Goal: Transaction & Acquisition: Purchase product/service

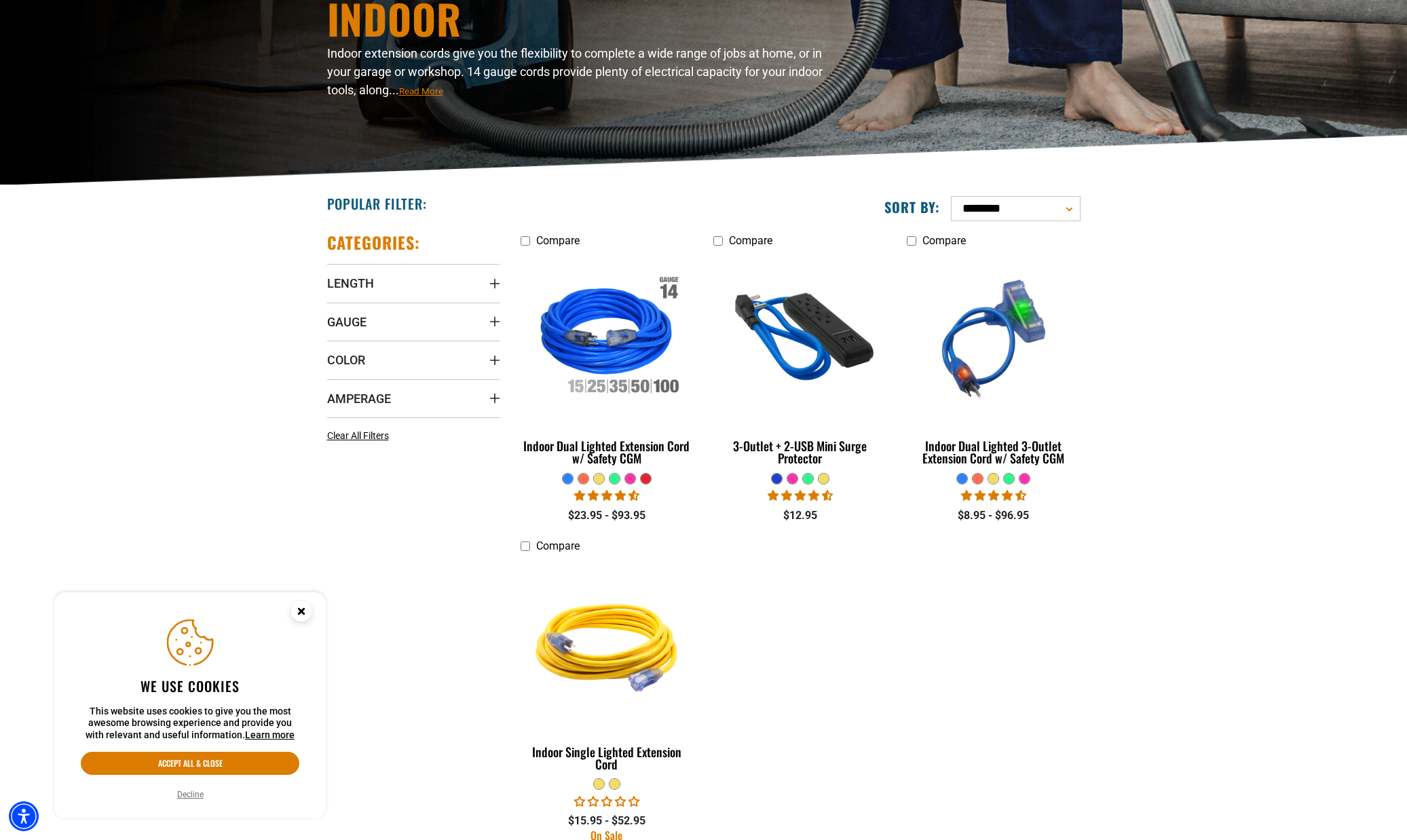
scroll to position [188, 0]
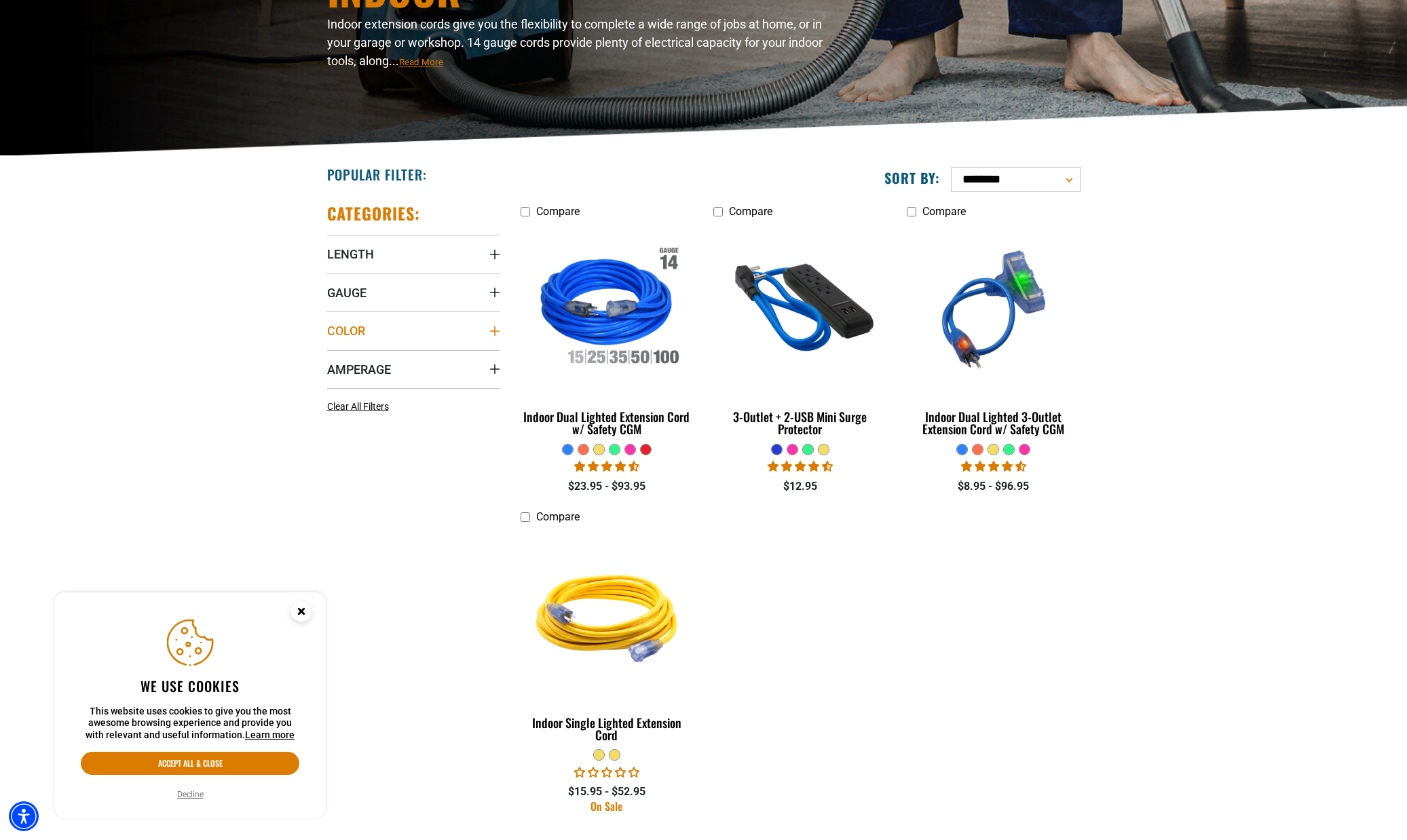
click at [361, 330] on span "Color" at bounding box center [346, 330] width 38 height 15
click at [420, 404] on icon at bounding box center [418, 404] width 11 height 18
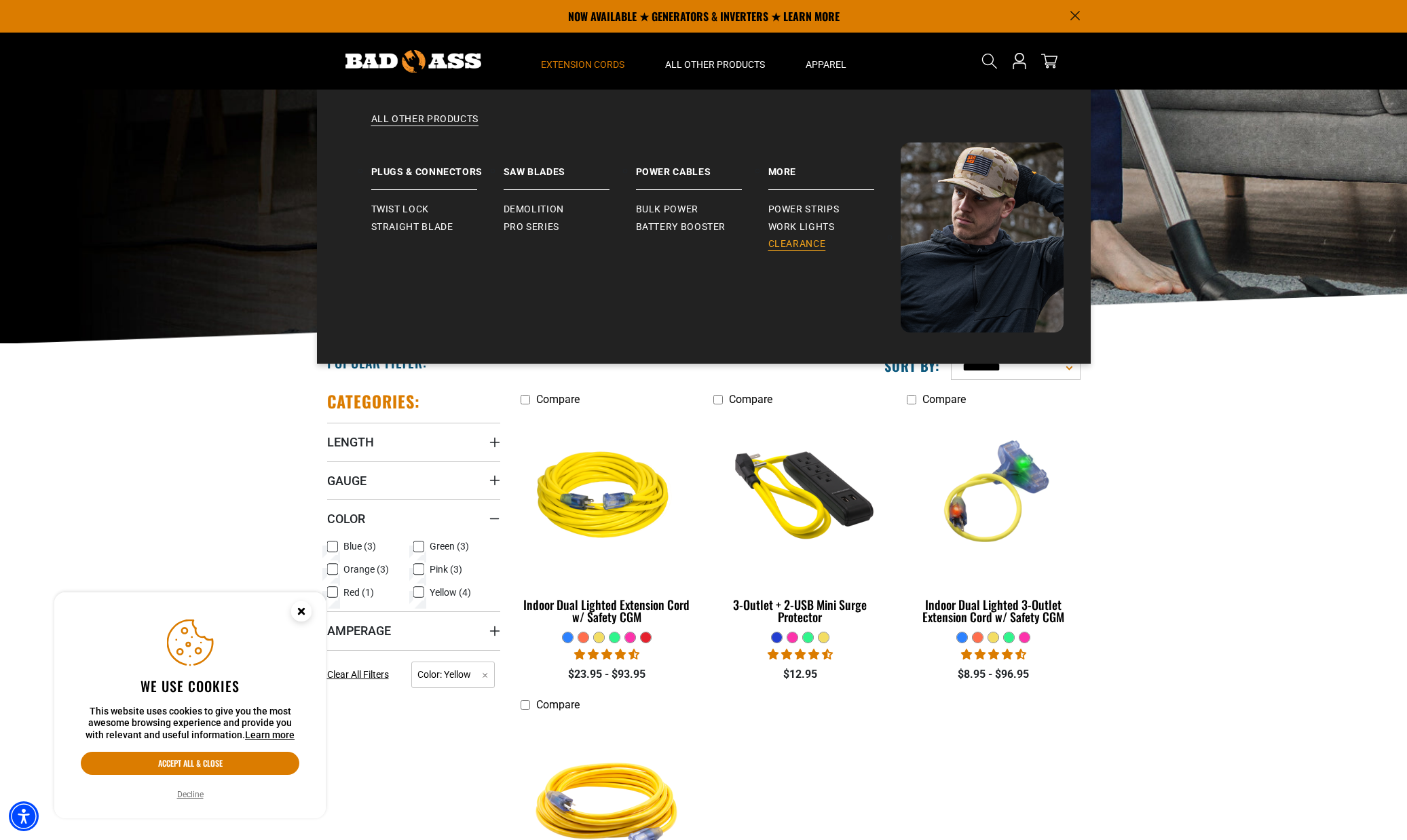
click at [785, 246] on span "Clearance" at bounding box center [797, 244] width 58 height 12
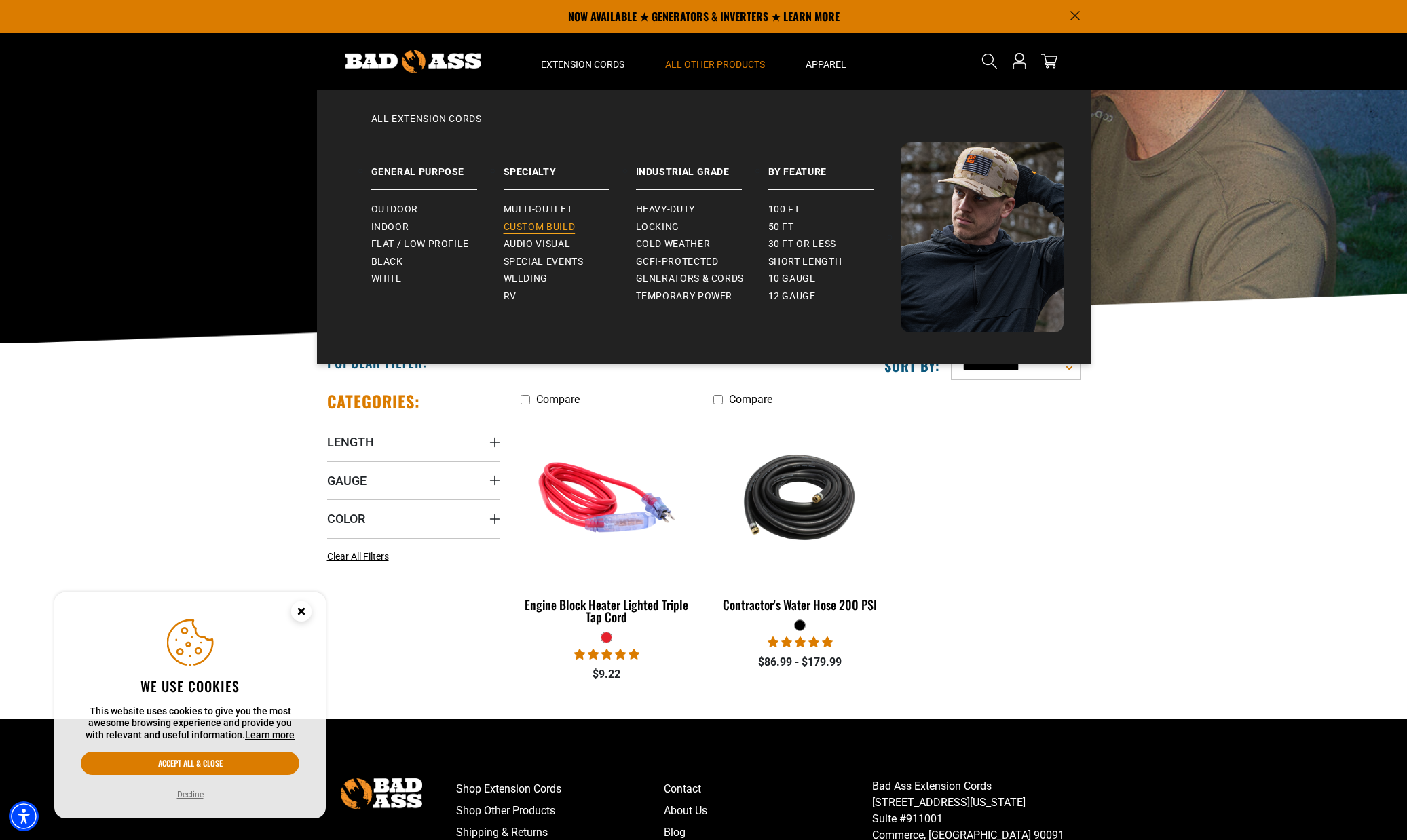
click at [537, 229] on span "Custom Build" at bounding box center [540, 227] width 72 height 12
click at [412, 208] on span "Outdoor" at bounding box center [395, 210] width 47 height 12
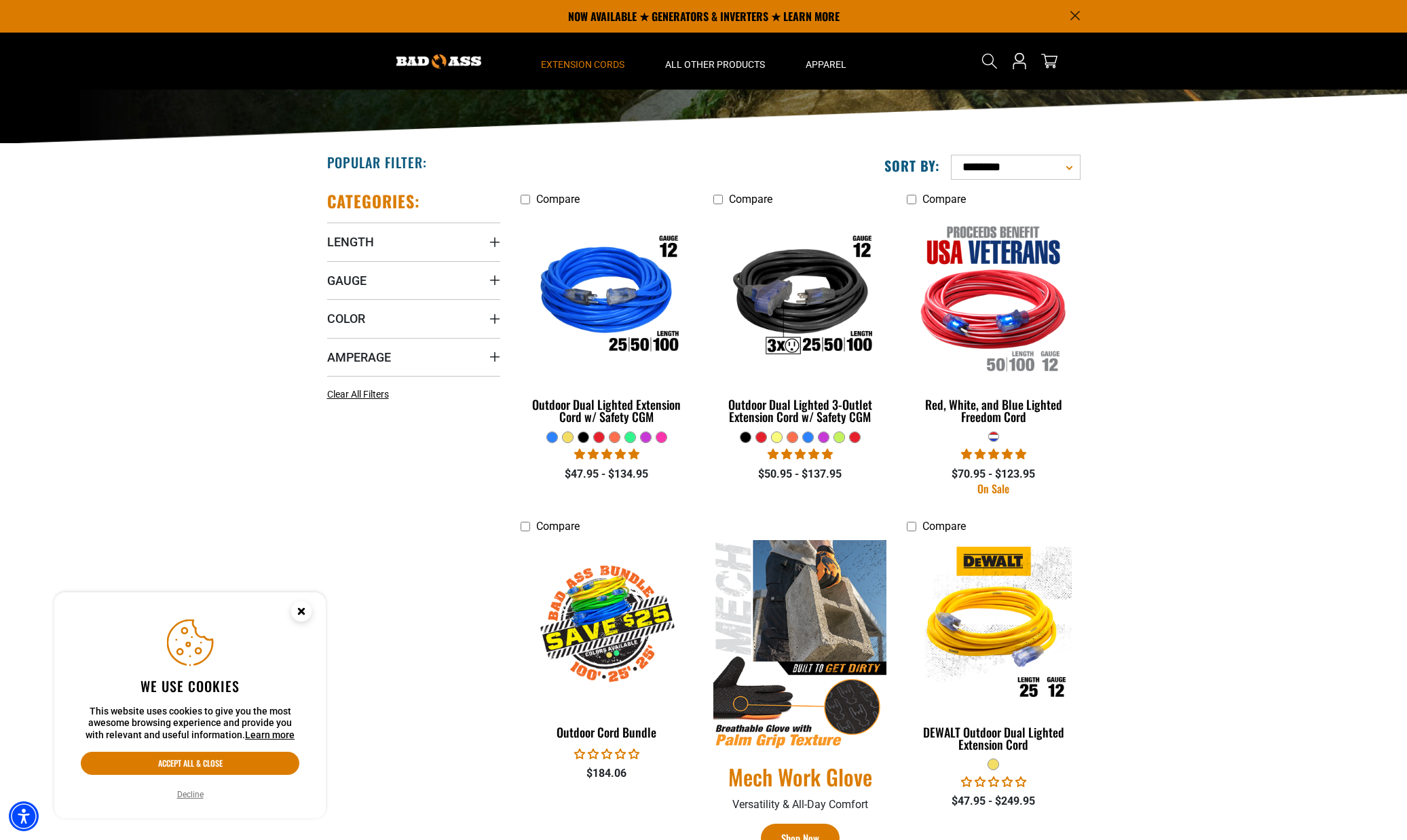
scroll to position [200, 0]
click at [567, 438] on div at bounding box center [568, 437] width 10 height 10
click at [569, 439] on div at bounding box center [568, 437] width 10 height 10
click at [570, 437] on div at bounding box center [568, 437] width 10 height 10
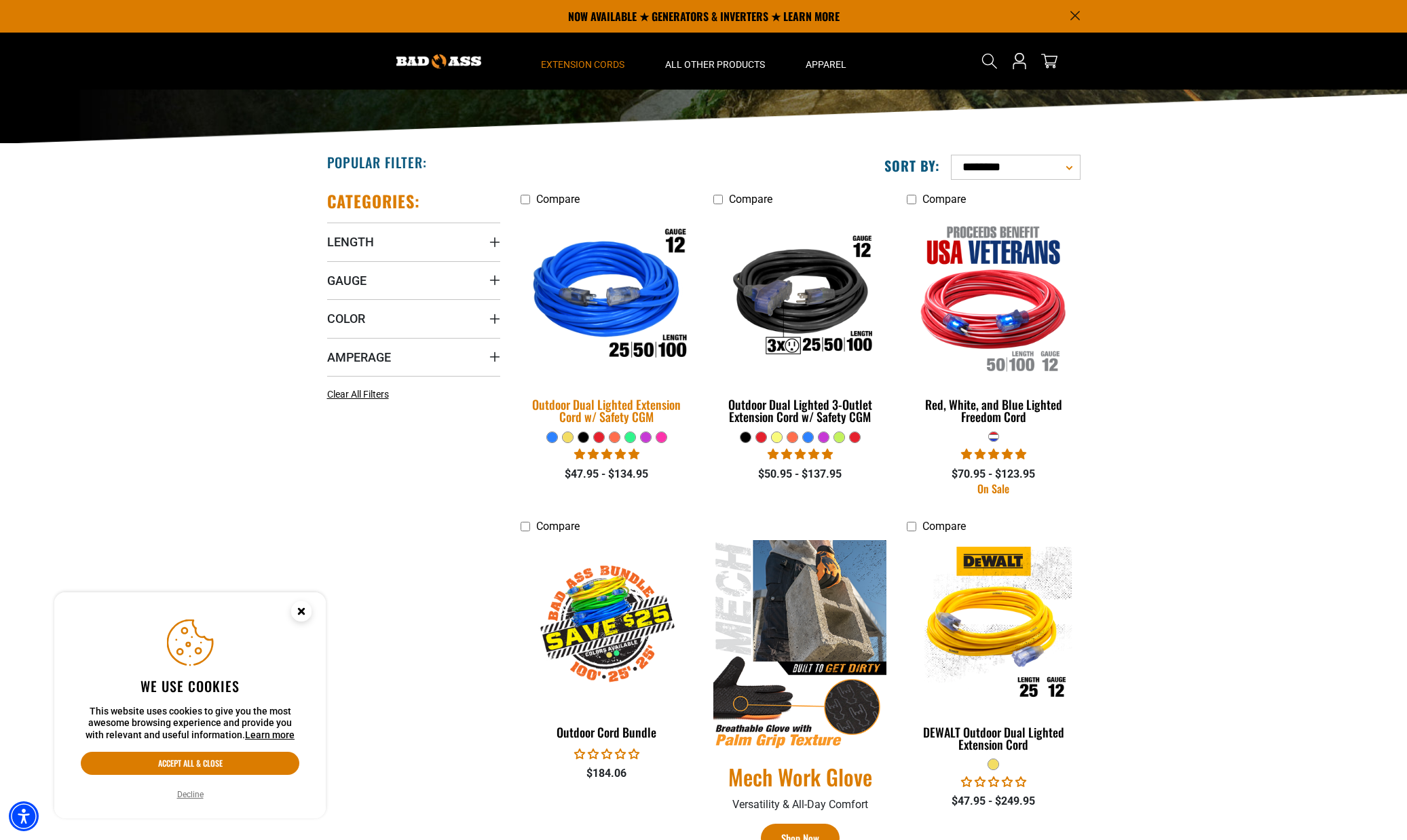
click at [617, 303] on img at bounding box center [607, 298] width 190 height 174
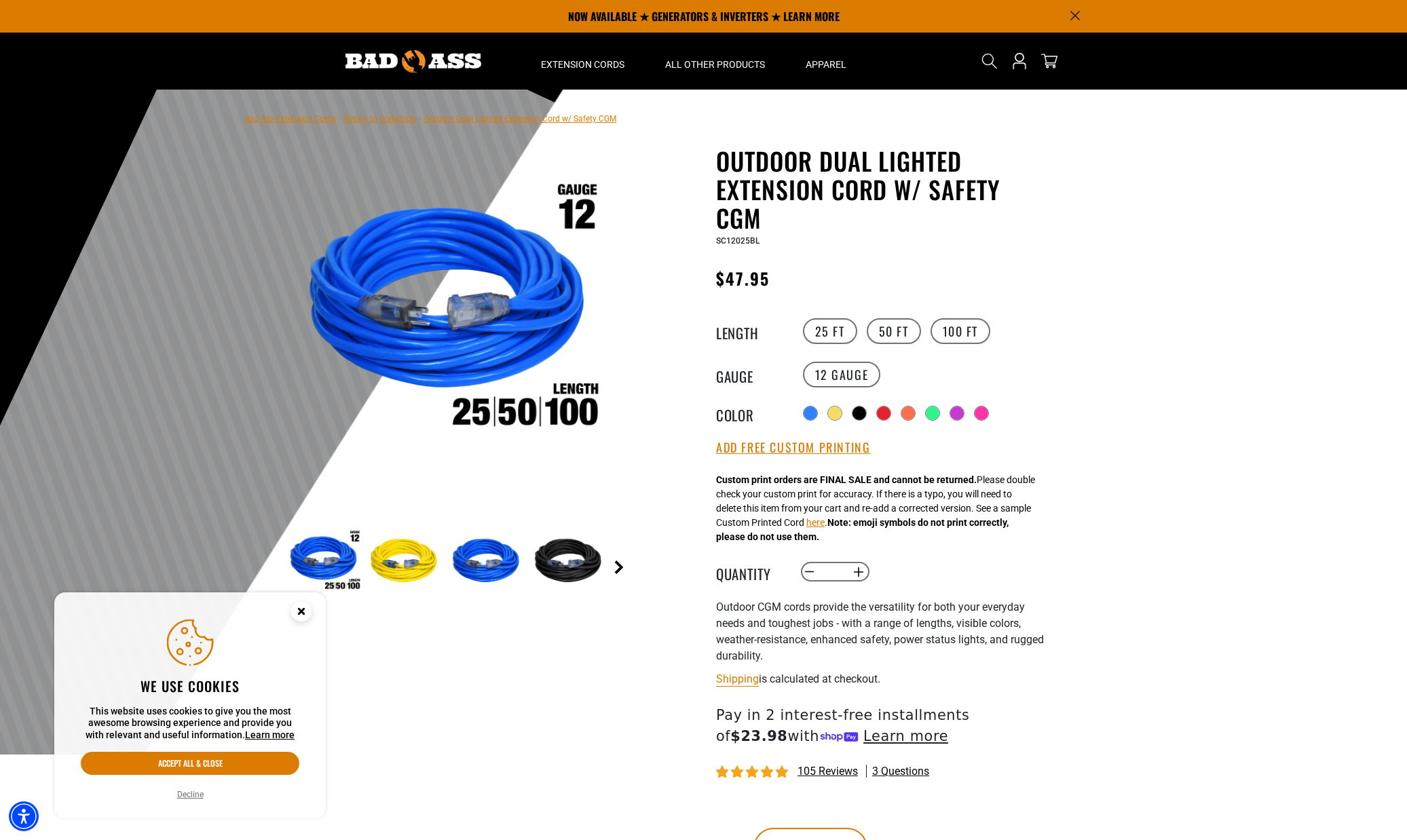
click at [620, 571] on link "Next" at bounding box center [619, 567] width 14 height 14
click at [621, 566] on link "Next" at bounding box center [619, 567] width 14 height 14
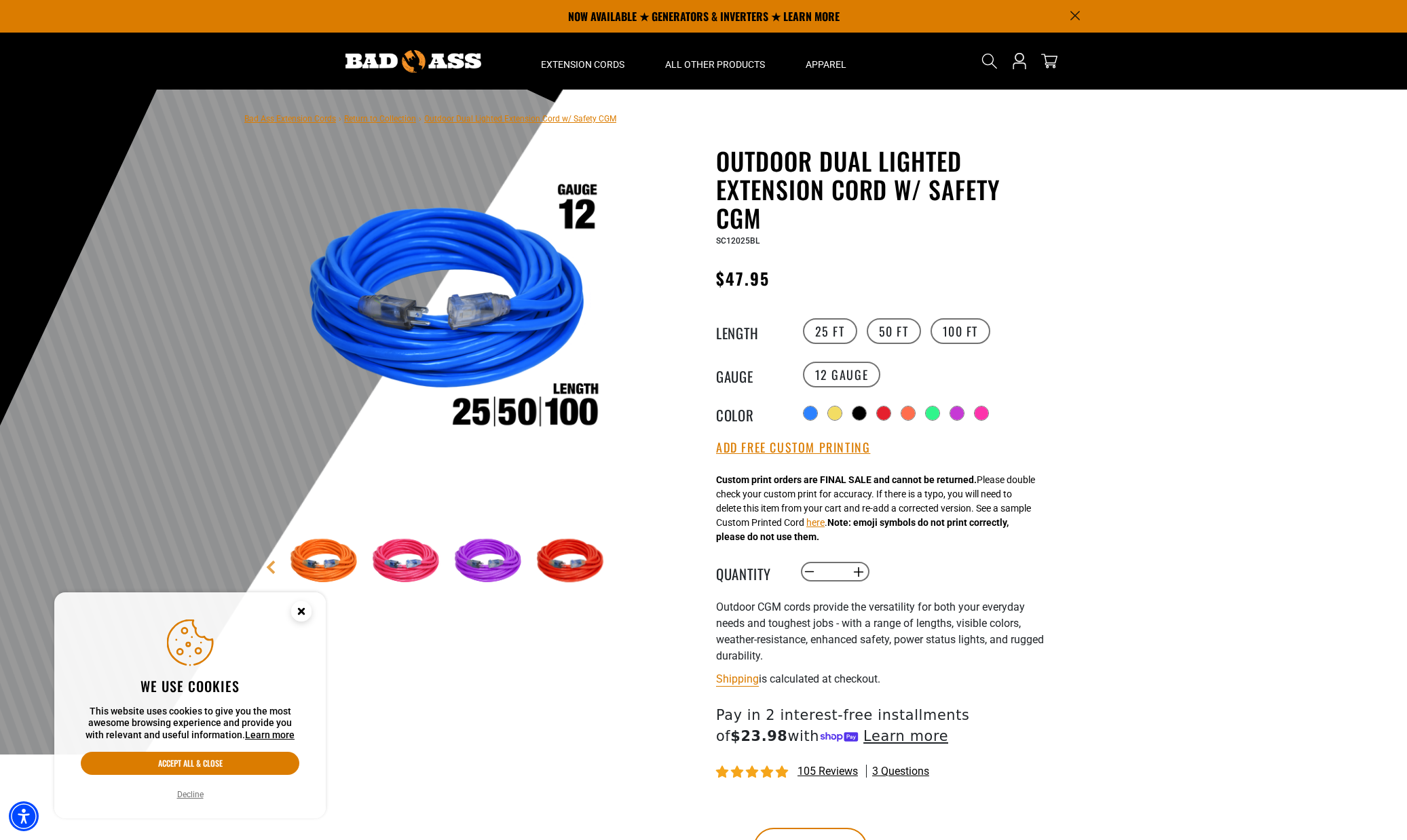
click at [620, 566] on main-product-gallery "1 of 9 Next" at bounding box center [448, 409] width 387 height 526
click at [267, 570] on link "Previous" at bounding box center [271, 567] width 14 height 14
click at [268, 570] on link "Previous" at bounding box center [271, 567] width 14 height 14
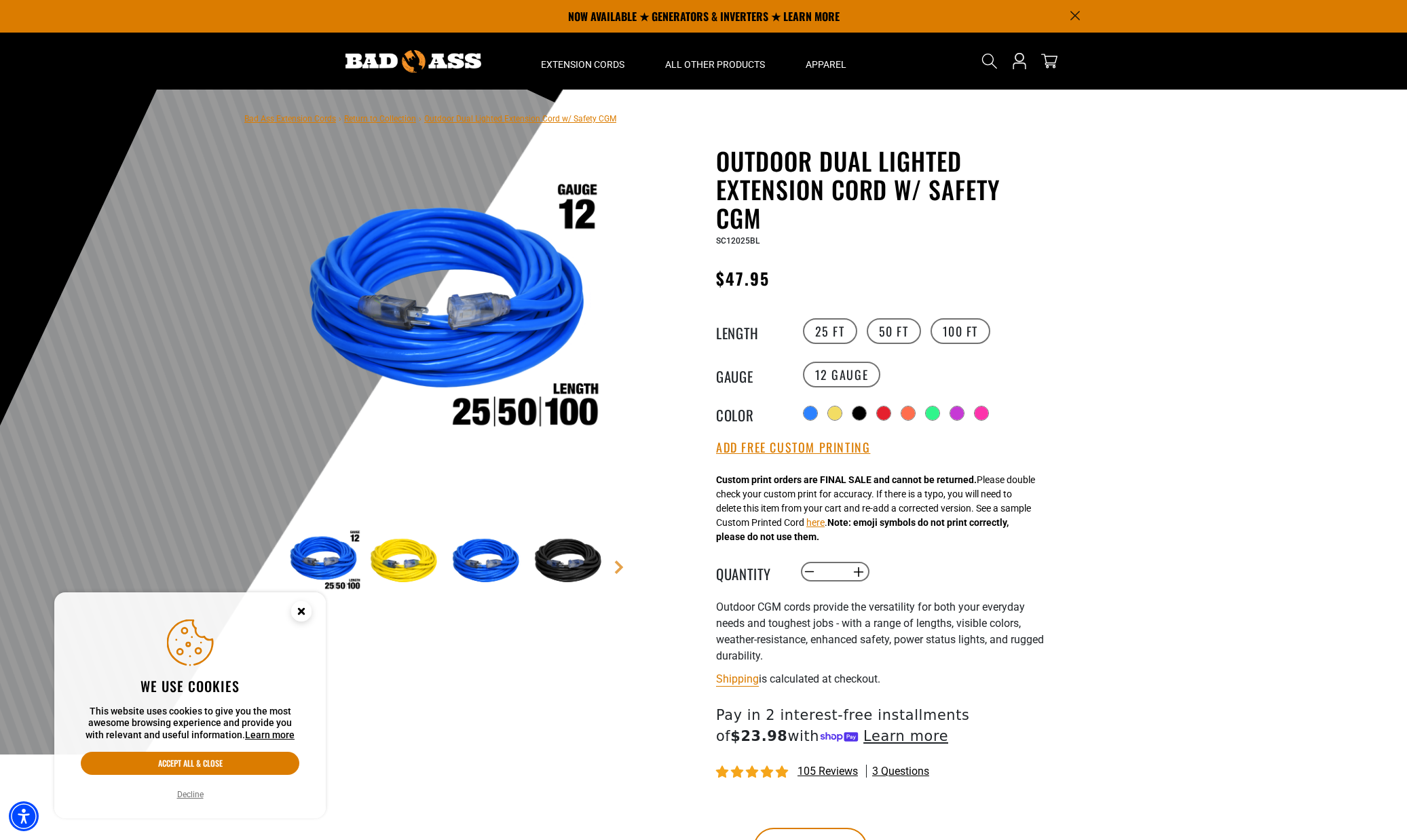
click at [397, 567] on img at bounding box center [406, 562] width 79 height 79
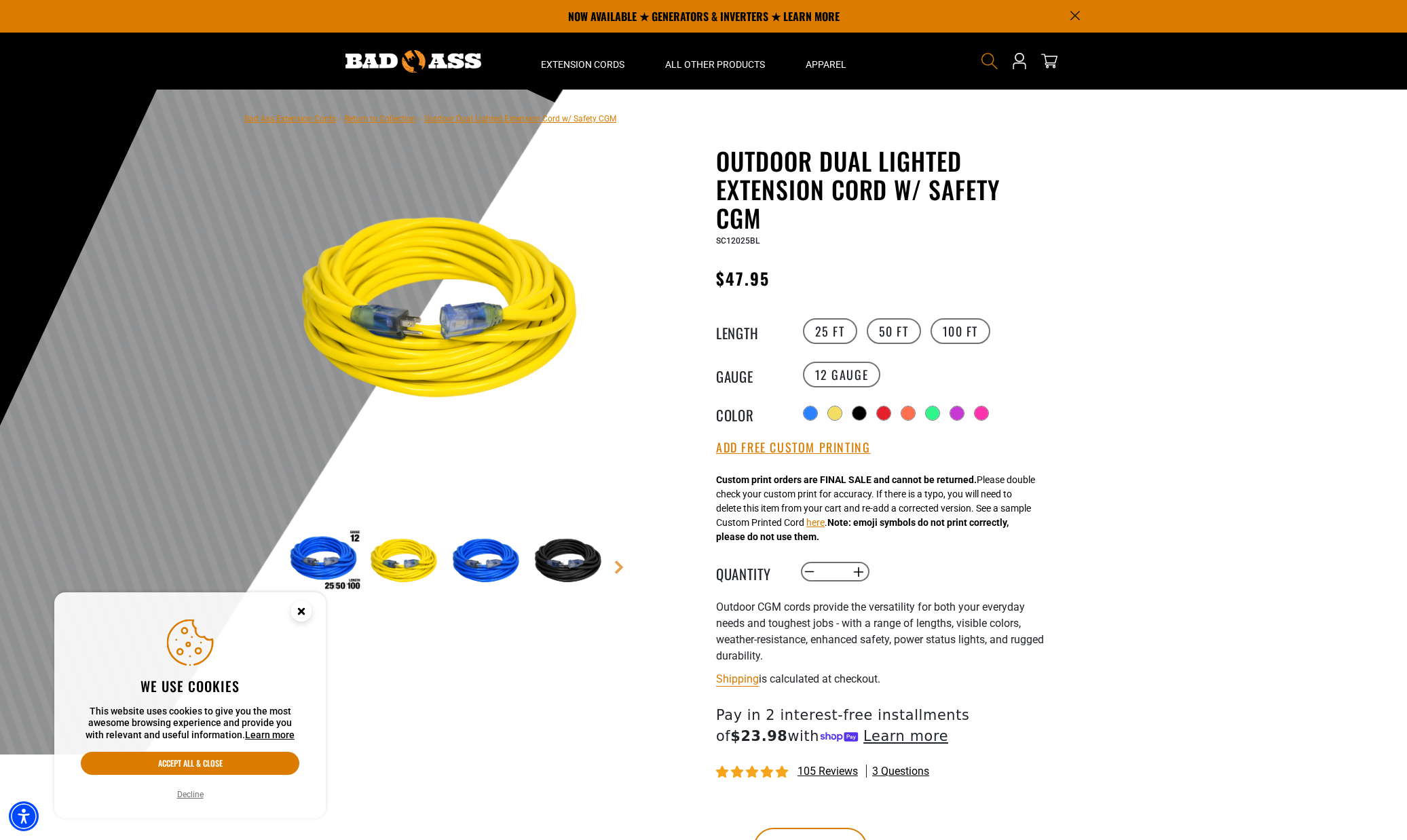
click at [990, 61] on icon "Search" at bounding box center [989, 61] width 18 height 18
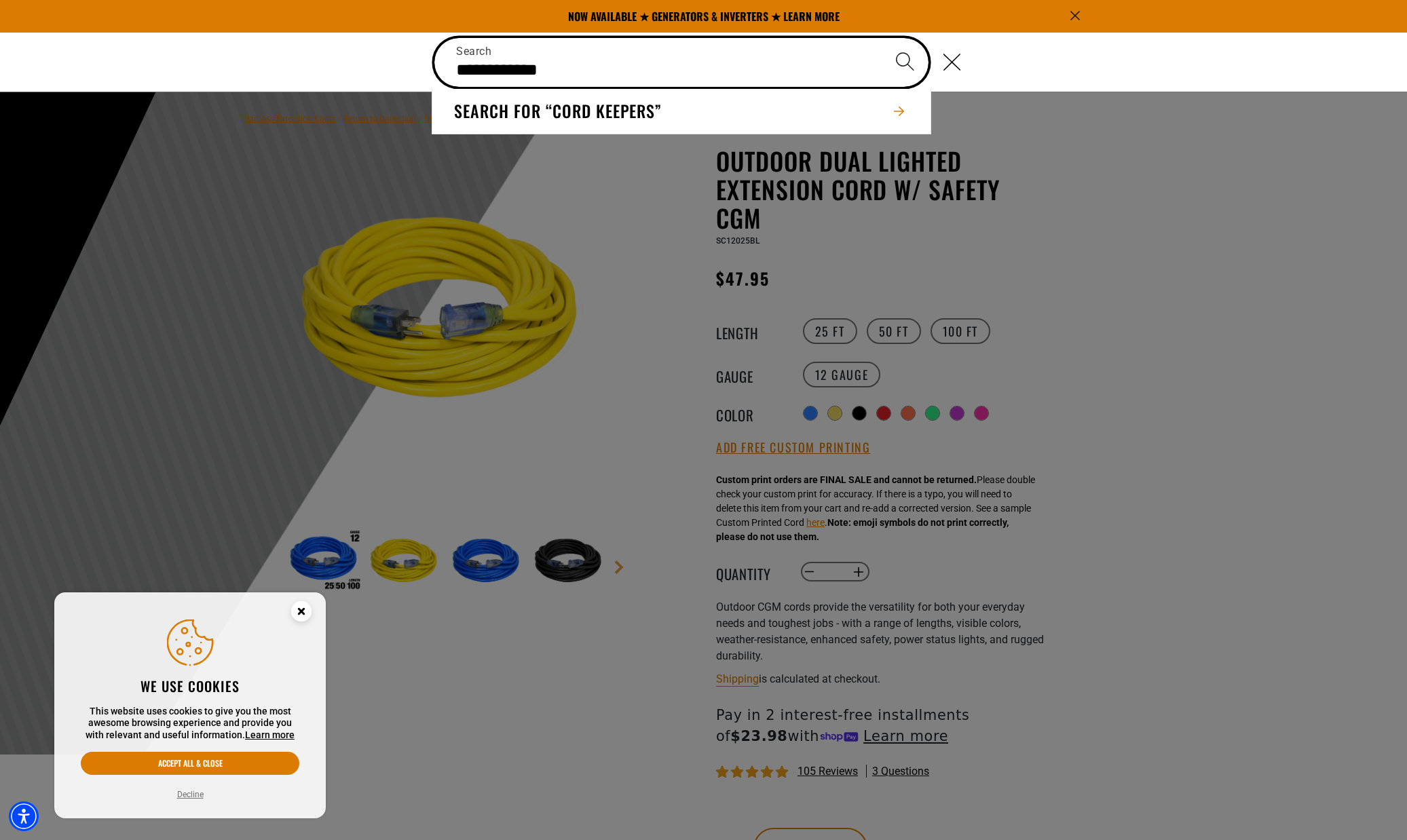
type input "**********"
click at [905, 61] on button "Search" at bounding box center [905, 61] width 48 height 48
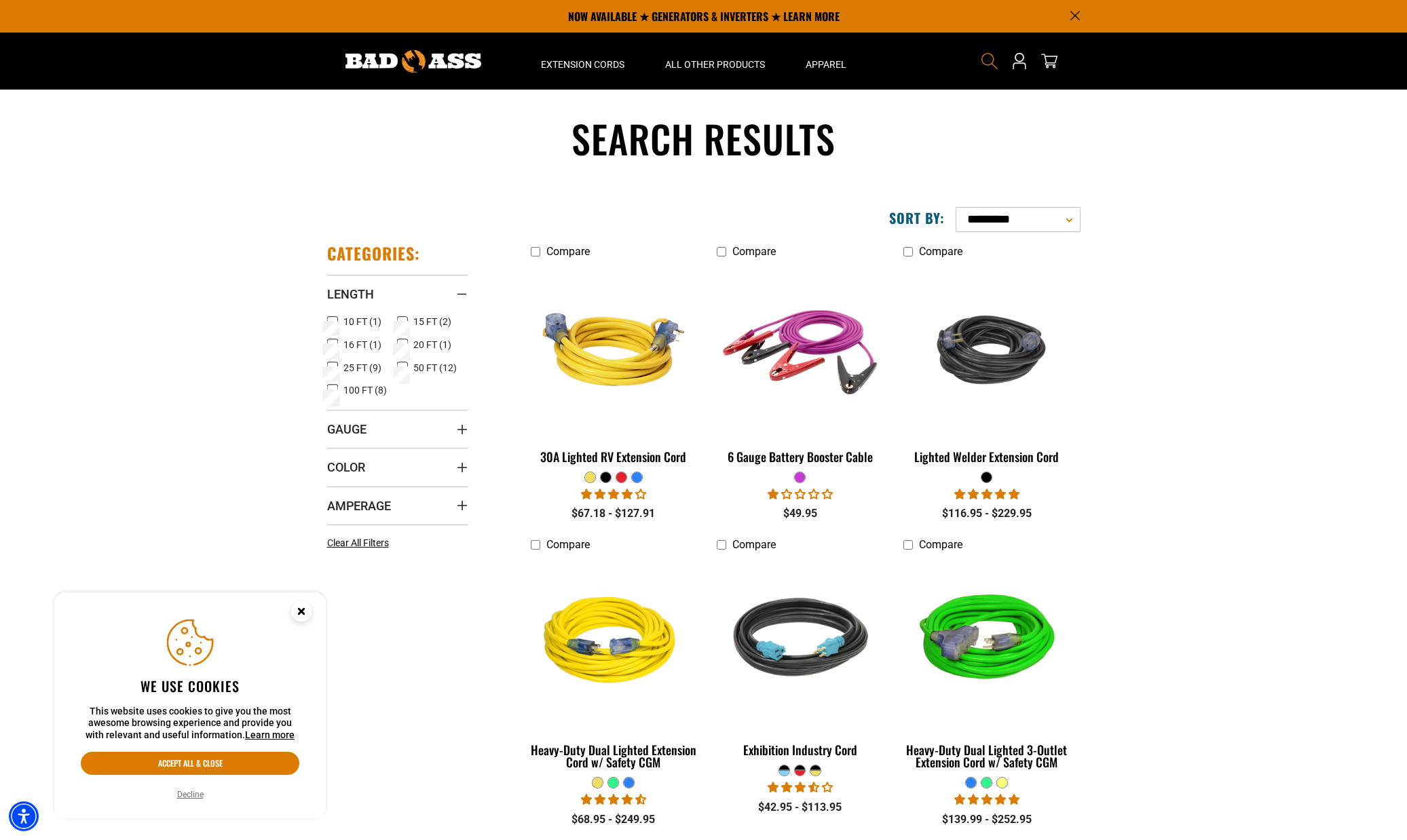
click at [987, 64] on icon "Search" at bounding box center [989, 61] width 18 height 18
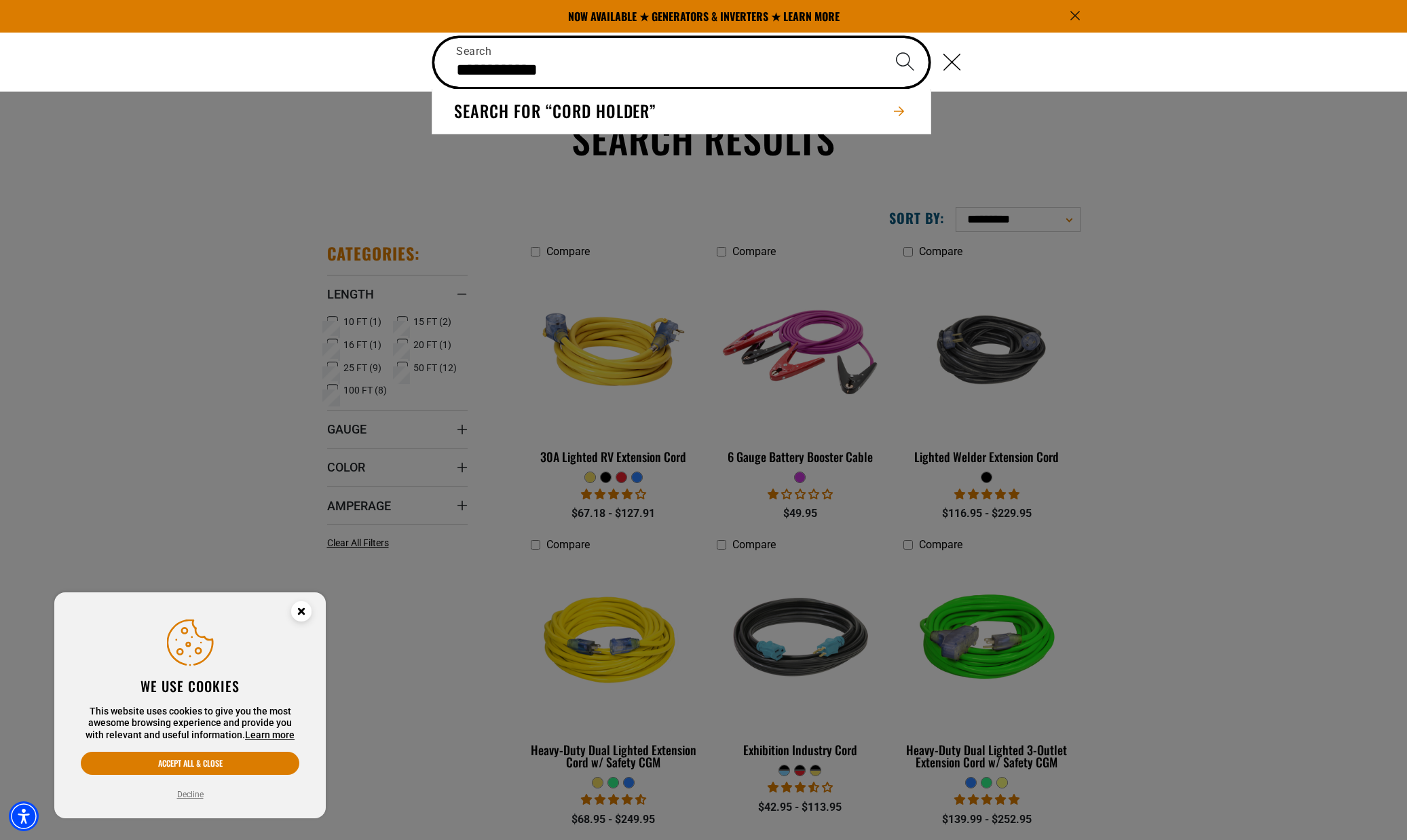
type input "**********"
click at [905, 61] on button "Search" at bounding box center [905, 61] width 48 height 48
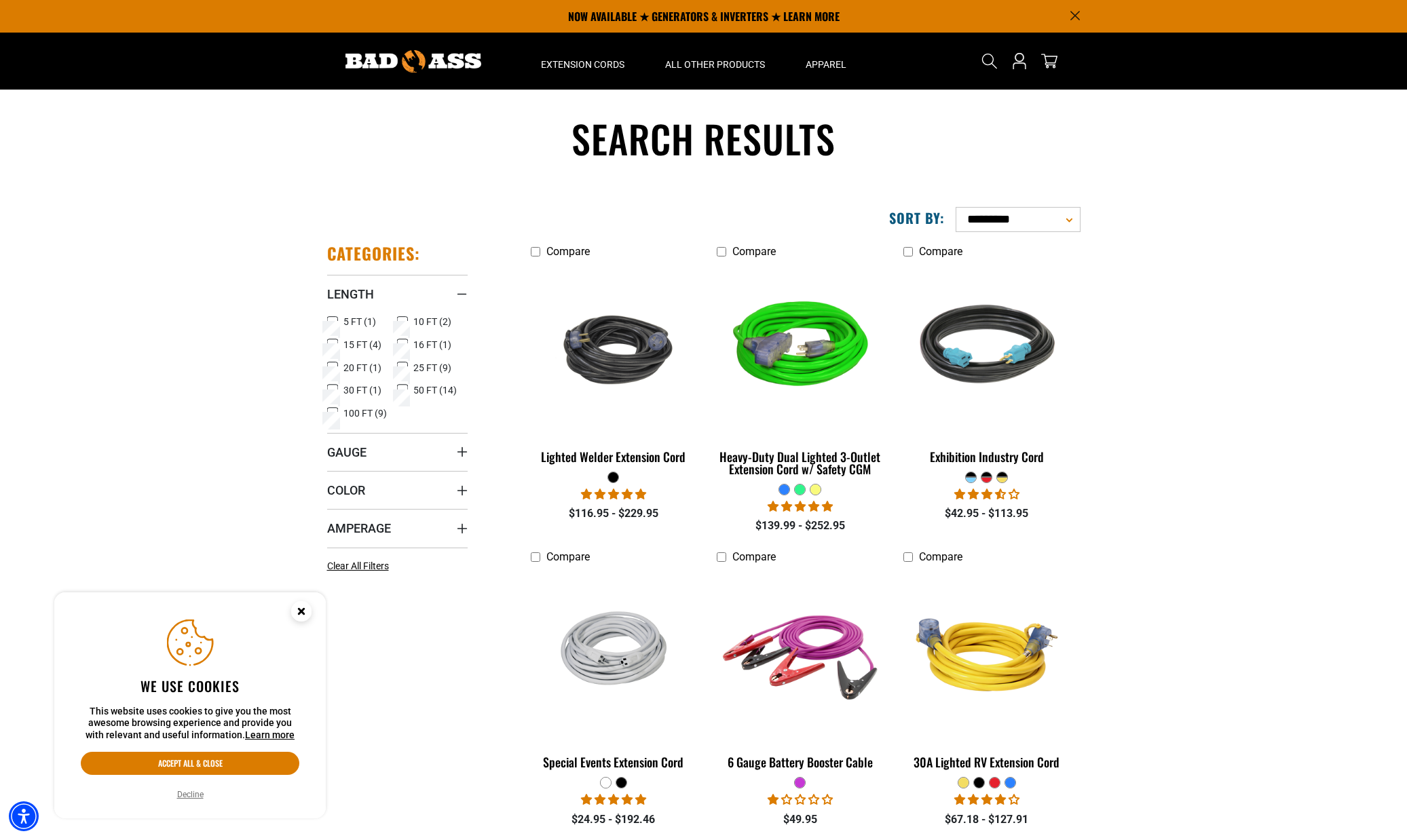
click at [989, 59] on icon "Search" at bounding box center [989, 61] width 16 height 16
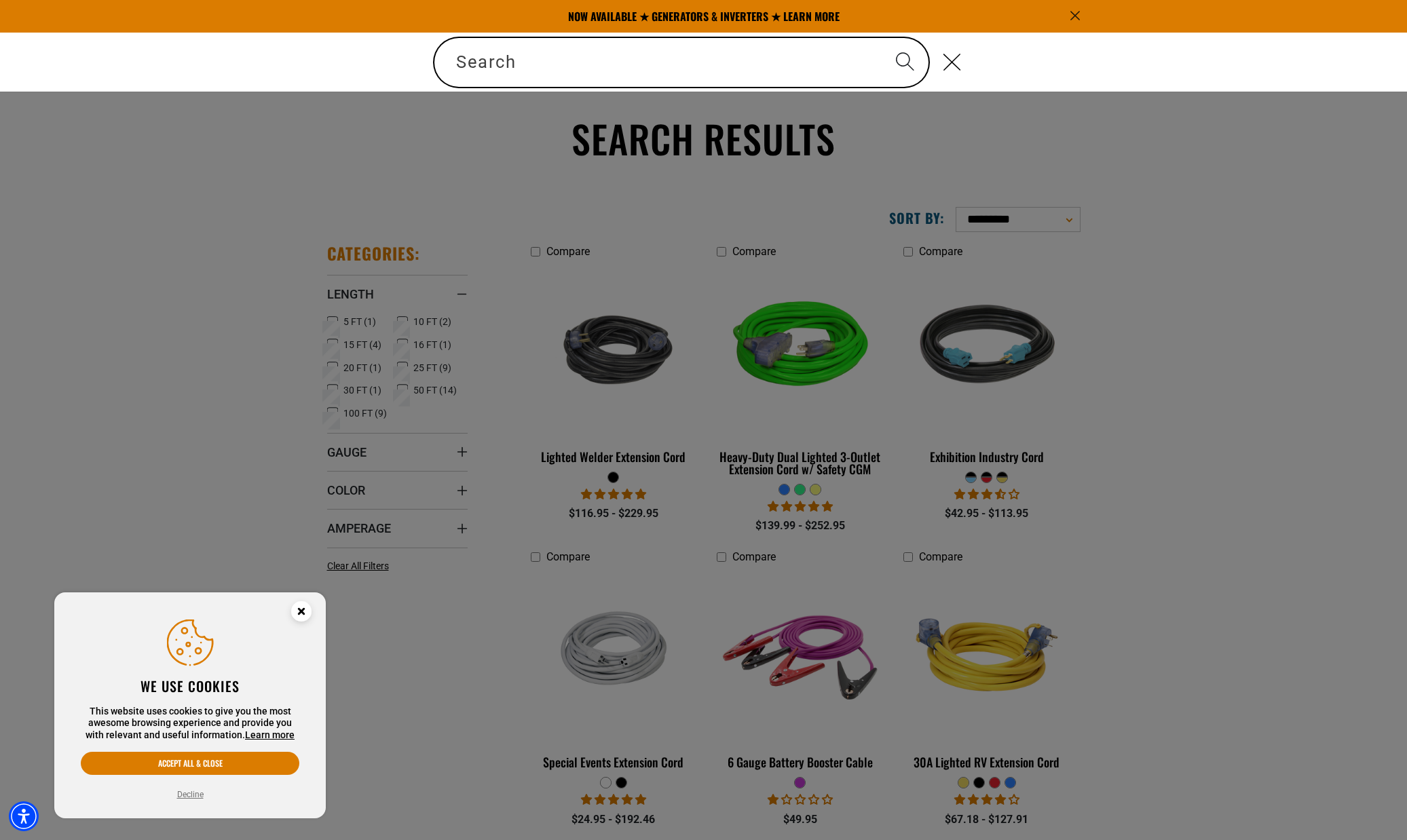
click at [1131, 1] on section "NOW AVAILABLE ★ GENERATORS & INVERTERS ★ LEARN MORE" at bounding box center [704, 16] width 1407 height 33
